Goal: Task Accomplishment & Management: Use online tool/utility

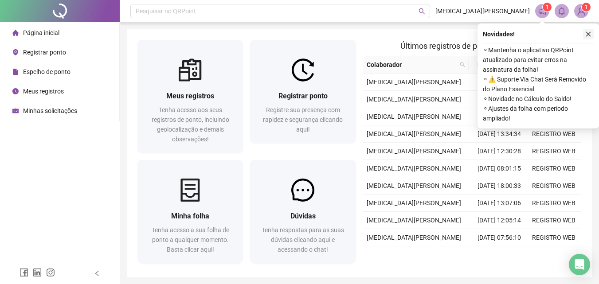
click at [589, 34] on icon "close" at bounding box center [588, 34] width 5 height 5
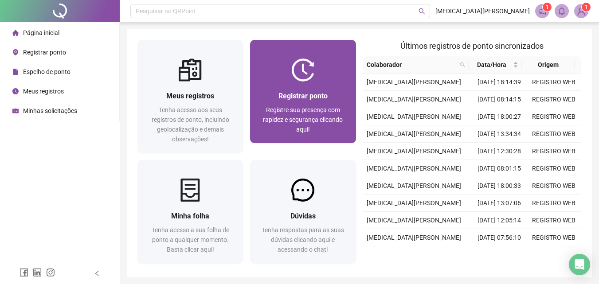
click at [323, 87] on div "Registrar ponto Registre sua presença com rapidez e segurança clicando aqui!" at bounding box center [303, 113] width 106 height 62
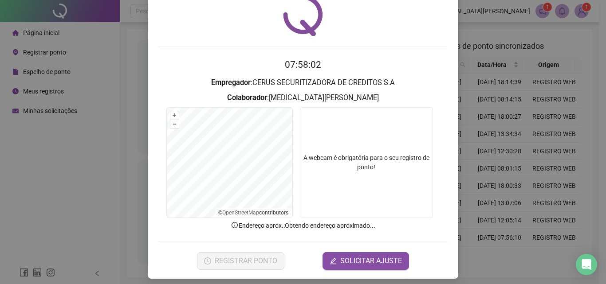
scroll to position [43, 0]
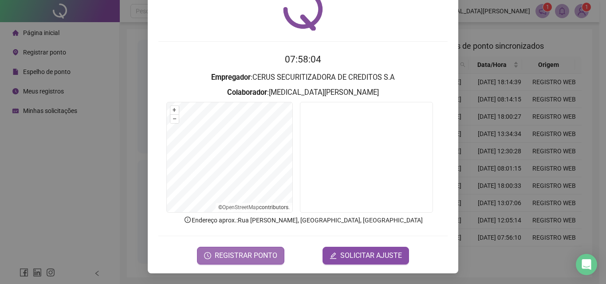
click at [253, 253] on span "REGISTRAR PONTO" at bounding box center [246, 256] width 63 height 11
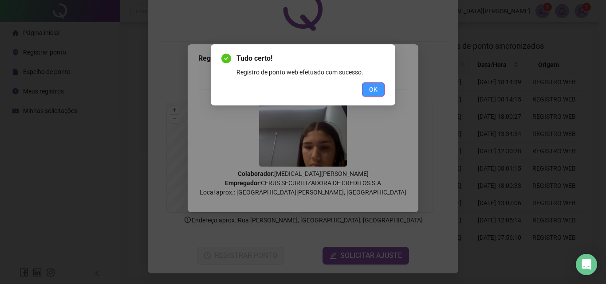
click at [368, 93] on button "OK" at bounding box center [373, 90] width 23 height 14
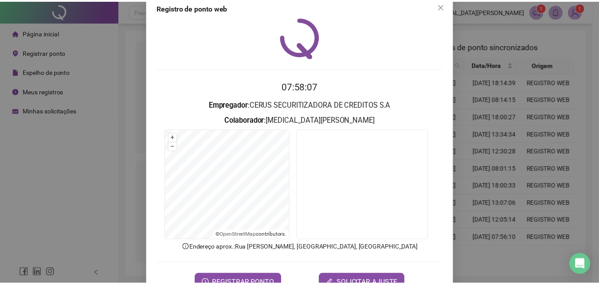
scroll to position [0, 0]
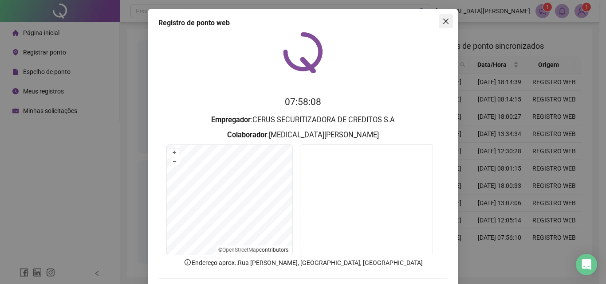
click at [443, 23] on icon "close" at bounding box center [445, 21] width 7 height 7
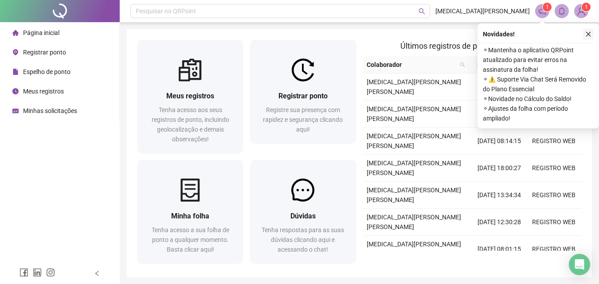
click at [590, 33] on icon "close" at bounding box center [589, 34] width 6 height 6
